Goal: Task Accomplishment & Management: Use online tool/utility

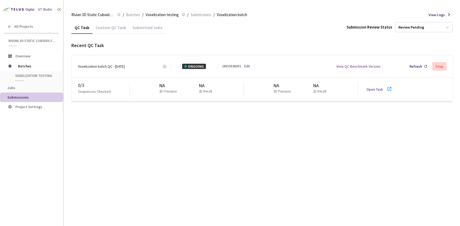
click at [374, 90] on link "Open Task" at bounding box center [374, 89] width 17 height 5
click at [381, 89] on link "Open Task" at bounding box center [374, 89] width 17 height 5
click at [80, 86] on div "0 / 3" at bounding box center [103, 85] width 51 height 7
click at [87, 90] on p "Sequences Checked" at bounding box center [94, 91] width 33 height 5
